Goal: Task Accomplishment & Management: Use online tool/utility

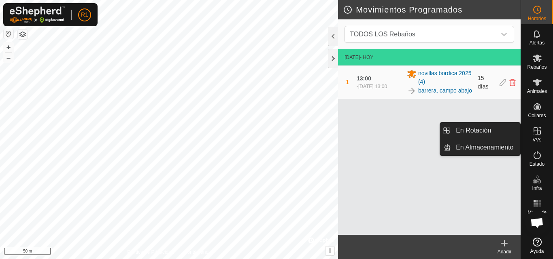
click at [544, 141] on div "VVs" at bounding box center [537, 133] width 32 height 24
click at [503, 127] on link "En Rotación" at bounding box center [485, 131] width 69 height 16
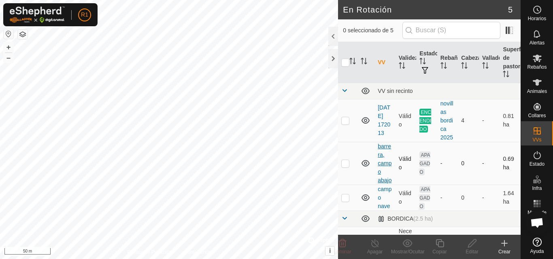
click at [385, 164] on link "barrera, campo abajo" at bounding box center [384, 163] width 14 height 40
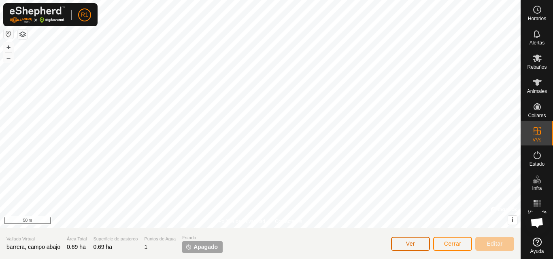
click at [401, 244] on button "Ver" at bounding box center [410, 244] width 39 height 14
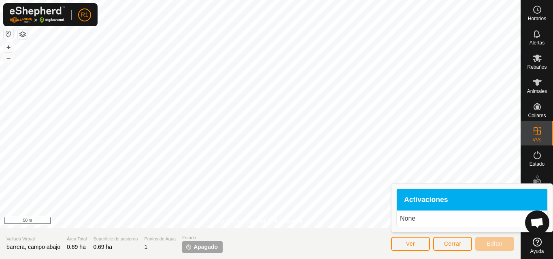
click at [449, 199] on div "Activaciones" at bounding box center [472, 200] width 151 height 22
click at [541, 17] on span "Horarios" at bounding box center [537, 18] width 18 height 5
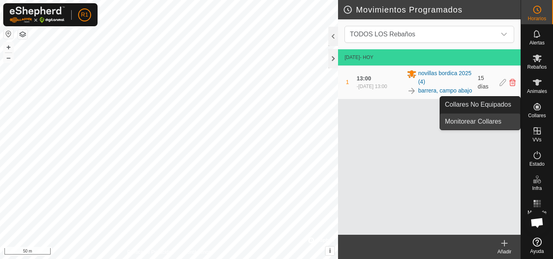
click at [508, 121] on link "Monitorear Collares" at bounding box center [480, 122] width 80 height 16
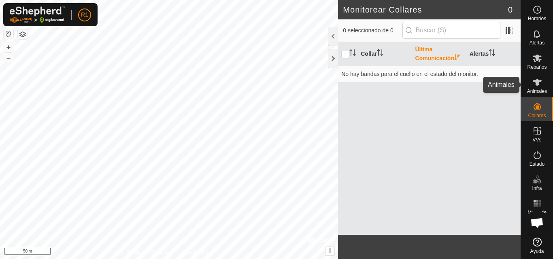
click at [538, 86] on icon at bounding box center [537, 83] width 10 height 10
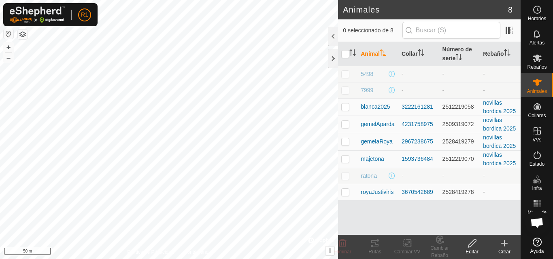
click at [472, 244] on icon at bounding box center [472, 244] width 8 height 8
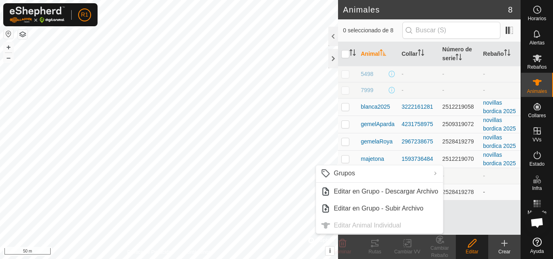
click at [500, 249] on div "Crear" at bounding box center [504, 251] width 32 height 7
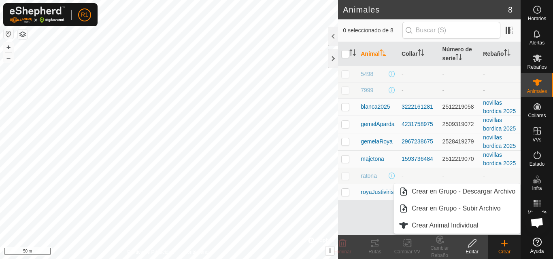
click at [358, 222] on div "Animal Collar Número de serie Rebaño 5498 - - - 7999 - - - blanca2025 322216128…" at bounding box center [429, 138] width 182 height 193
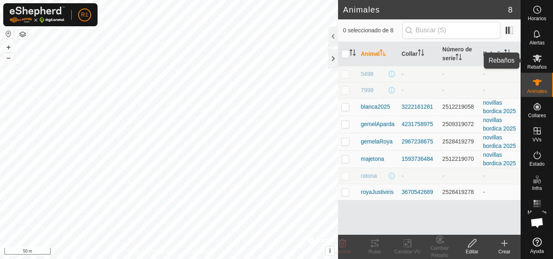
click at [536, 56] on icon at bounding box center [536, 59] width 9 height 8
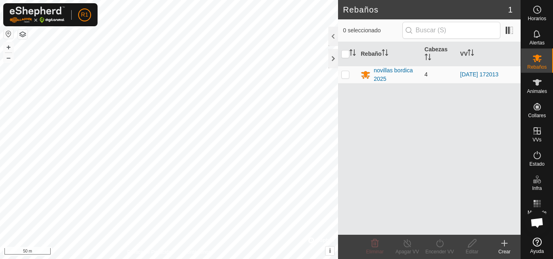
click at [343, 74] on p-checkbox at bounding box center [345, 74] width 8 height 6
checkbox input "true"
click at [389, 72] on div "novillas bordica 2025" at bounding box center [395, 74] width 44 height 17
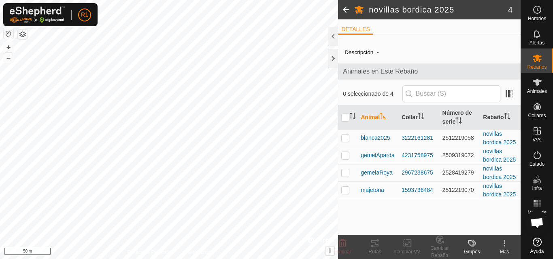
click at [501, 242] on icon at bounding box center [504, 244] width 10 height 10
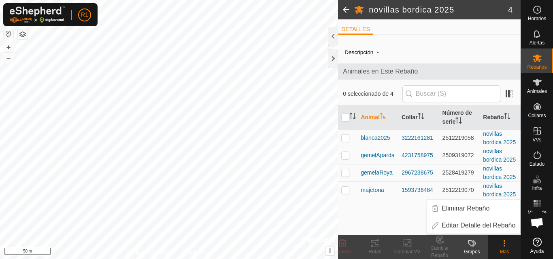
click at [389, 224] on div "Descripción - Animales en Este Rebaño 0 seleccionado de 4 Animal Collar Número …" at bounding box center [429, 138] width 182 height 194
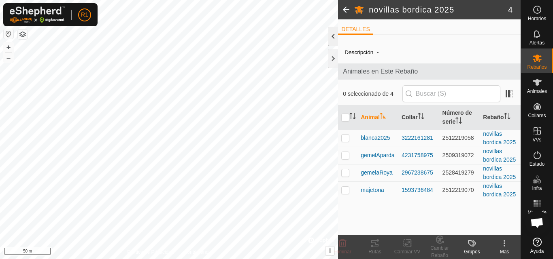
click at [331, 36] on div at bounding box center [333, 36] width 10 height 19
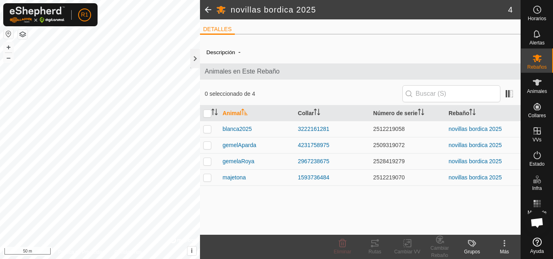
click at [469, 241] on icon at bounding box center [471, 243] width 6 height 6
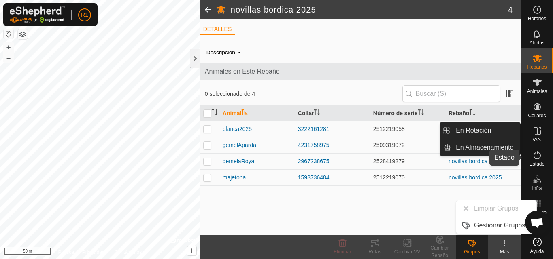
click at [534, 156] on icon at bounding box center [537, 156] width 10 height 10
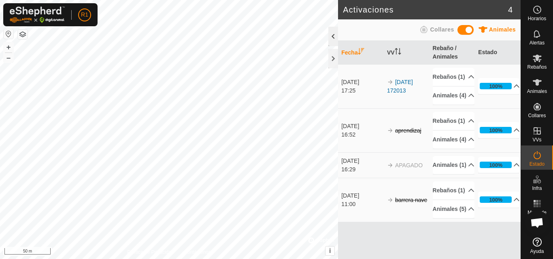
click at [332, 37] on div at bounding box center [333, 36] width 10 height 19
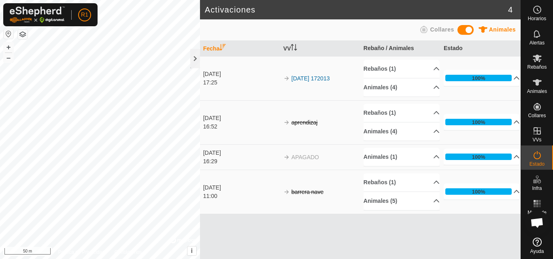
click at [310, 193] on s "barrera nave" at bounding box center [307, 192] width 32 height 6
click at [532, 62] on icon at bounding box center [537, 58] width 10 height 10
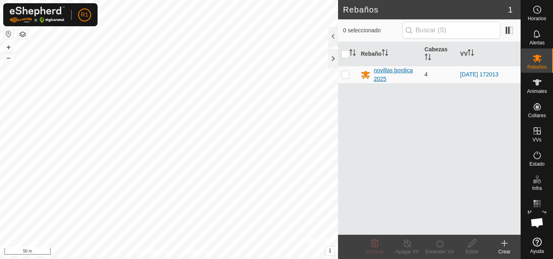
click at [401, 69] on div "novillas bordica 2025" at bounding box center [395, 74] width 44 height 17
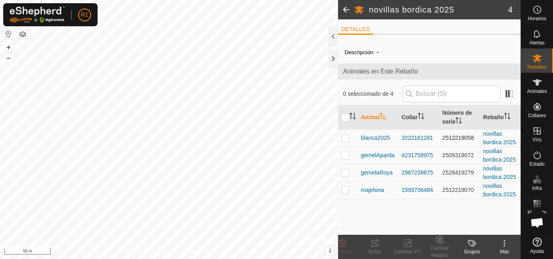
click at [347, 140] on p-checkbox at bounding box center [345, 138] width 8 height 6
checkbox input "true"
click at [347, 152] on td at bounding box center [347, 155] width 19 height 17
checkbox input "true"
click at [344, 170] on td at bounding box center [347, 172] width 19 height 17
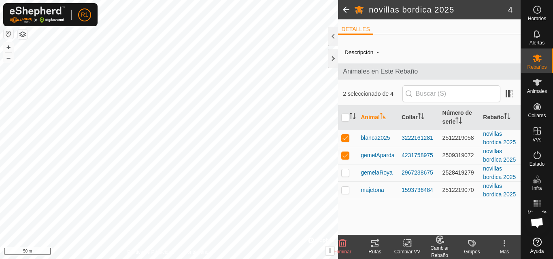
checkbox input "true"
click at [343, 189] on p-checkbox at bounding box center [345, 190] width 8 height 6
checkbox input "true"
click at [403, 243] on icon at bounding box center [407, 244] width 10 height 10
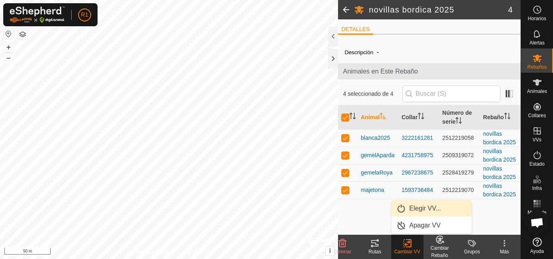
click at [424, 205] on link "Elegir VV..." at bounding box center [431, 209] width 80 height 16
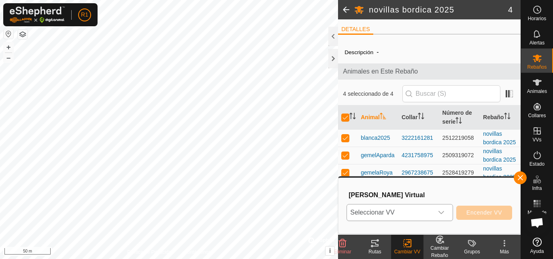
click at [424, 207] on span "Seleccionar VV" at bounding box center [390, 213] width 86 height 16
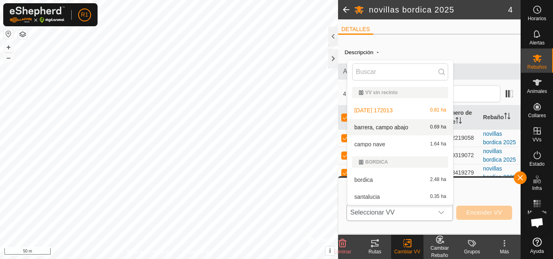
click at [396, 127] on li "barrera, campo abajo 0.69 ha" at bounding box center [400, 127] width 106 height 16
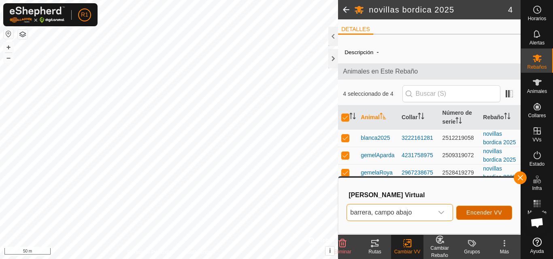
click at [492, 213] on span "Encender VV" at bounding box center [484, 213] width 36 height 6
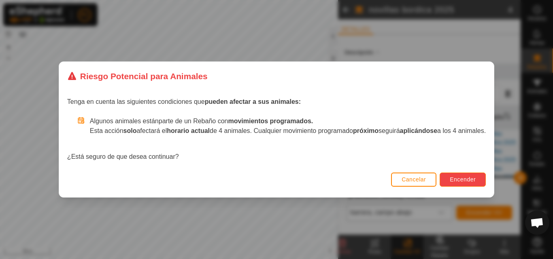
click at [475, 183] on span "Encender" at bounding box center [463, 179] width 26 height 6
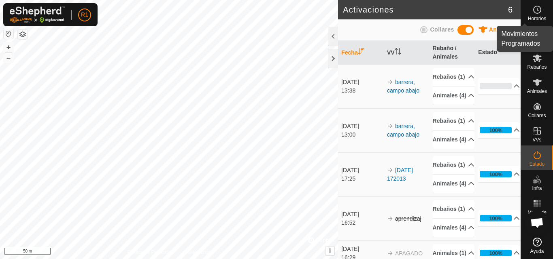
click at [539, 13] on circle at bounding box center [536, 9] width 7 height 7
